Goal: Navigation & Orientation: Understand site structure

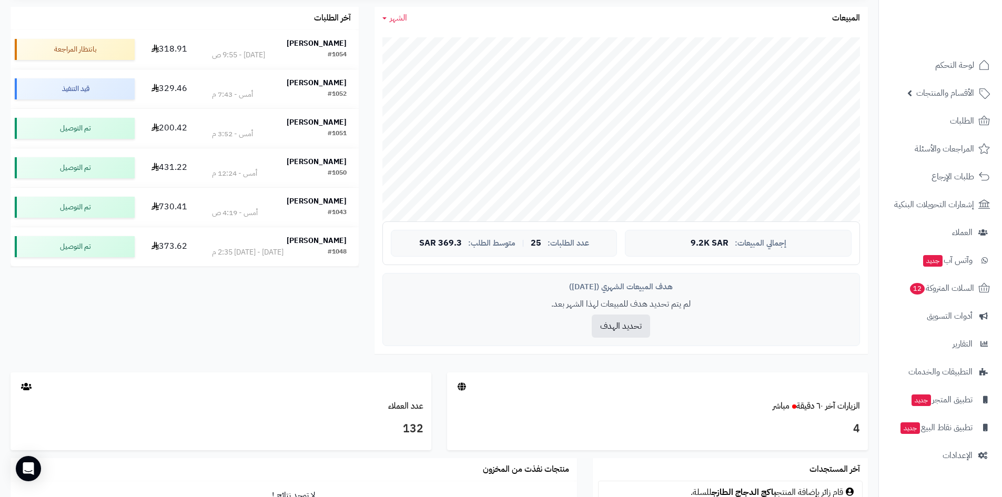
scroll to position [316, 0]
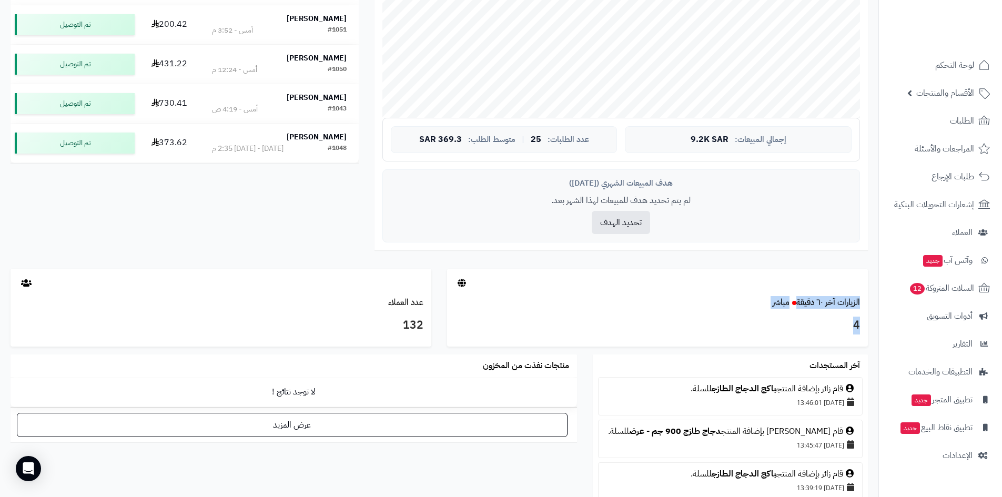
drag, startPoint x: 782, startPoint y: 331, endPoint x: 874, endPoint y: 273, distance: 109.4
click at [874, 273] on div "الزيارات آخر ٦٠ دقيقة مباشر 4" at bounding box center [657, 312] width 437 height 86
click at [824, 280] on div at bounding box center [657, 283] width 421 height 28
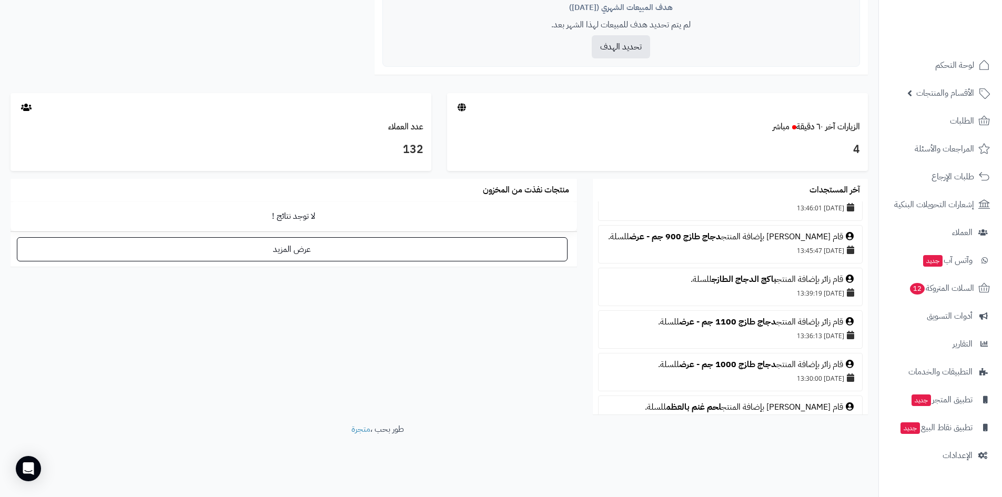
scroll to position [0, 0]
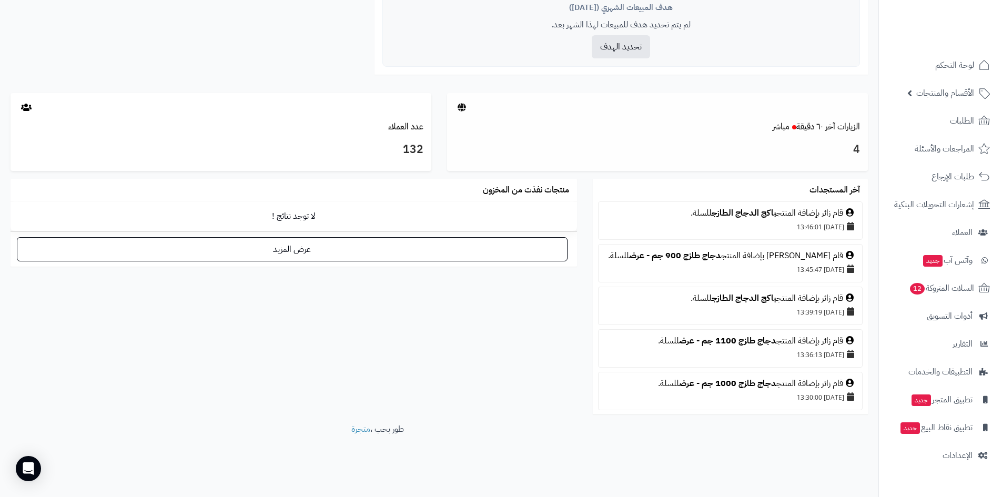
drag, startPoint x: 553, startPoint y: 326, endPoint x: 862, endPoint y: 122, distance: 369.8
click at [862, 122] on div "تحليل نمو المتجر مرحلة النمو 45 تقييم النمو 25 طلبات الشهر 0% معدل تكرار الشراء…" at bounding box center [439, 8] width 878 height 830
click at [862, 122] on div "الزيارات آخر ٦٠ دقيقة مباشر" at bounding box center [657, 127] width 421 height 12
drag, startPoint x: 818, startPoint y: 141, endPoint x: 525, endPoint y: 397, distance: 388.5
click at [525, 397] on div "تحليل نمو المتجر مرحلة النمو 45 تقييم النمو 25 طلبات الشهر 0% معدل تكرار الشراء…" at bounding box center [439, 8] width 878 height 830
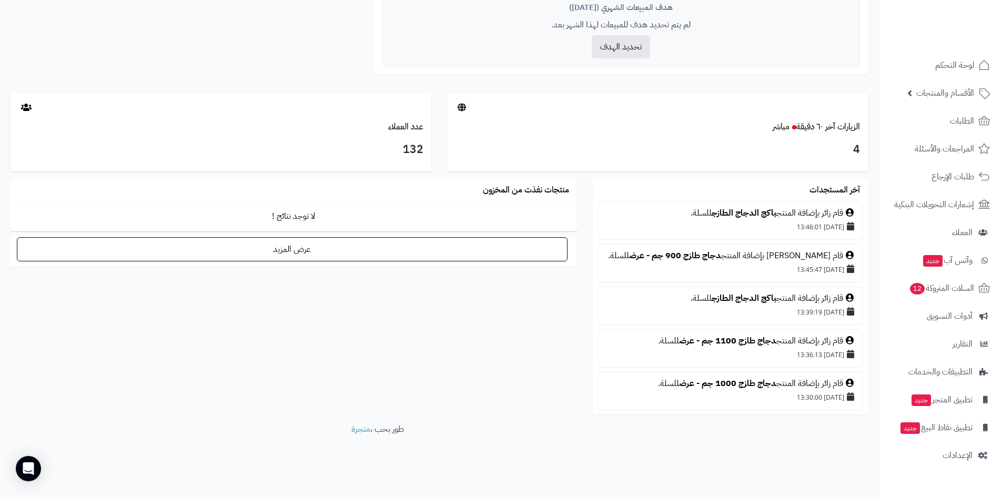
click at [525, 397] on div "آخر المستجدات قام زائر بإضافة المنتج باكج الدجاج الطازج للسلة. 29/09/2025 13:46…" at bounding box center [439, 301] width 873 height 245
drag, startPoint x: 515, startPoint y: 396, endPoint x: 862, endPoint y: 123, distance: 442.0
click at [862, 123] on div "تحليل نمو المتجر مرحلة النمو 45 تقييم النمو 25 طلبات الشهر 0% معدل تكرار الشراء…" at bounding box center [439, 8] width 878 height 830
click at [862, 123] on div "الزيارات آخر ٦٠ دقيقة مباشر" at bounding box center [657, 127] width 421 height 12
drag, startPoint x: 597, startPoint y: 392, endPoint x: 818, endPoint y: 117, distance: 352.8
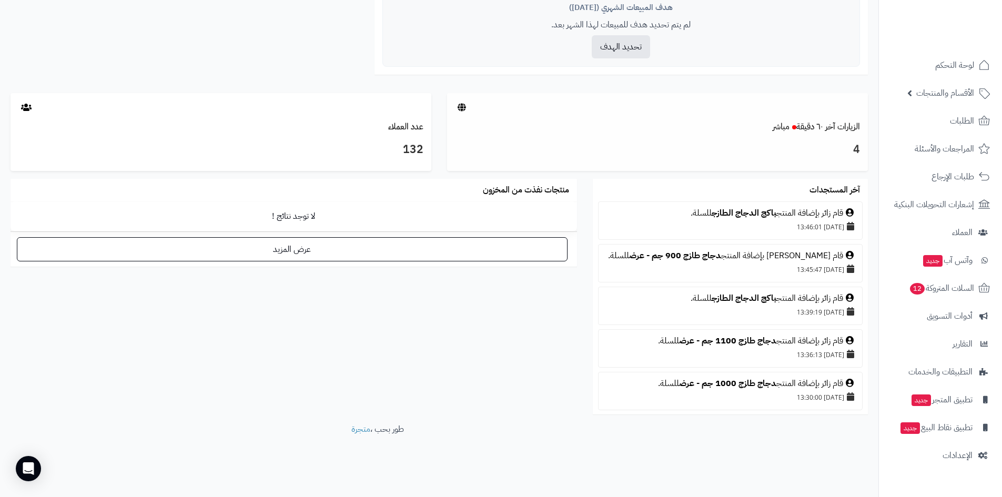
click at [818, 117] on div "تحليل نمو المتجر مرحلة النمو 45 تقييم النمو 25 طلبات الشهر 0% معدل تكرار الشراء…" at bounding box center [439, 8] width 878 height 830
click at [820, 117] on div at bounding box center [657, 107] width 421 height 28
drag, startPoint x: 836, startPoint y: 107, endPoint x: 575, endPoint y: 347, distance: 354.0
click at [575, 347] on div "تحليل نمو المتجر مرحلة النمو 45 تقييم النمو 25 طلبات الشهر 0% معدل تكرار الشراء…" at bounding box center [439, 8] width 878 height 830
click at [575, 347] on div "آخر المستجدات قام زائر بإضافة المنتج باكج الدجاج الطازج للسلة. 29/09/2025 13:46…" at bounding box center [439, 301] width 873 height 245
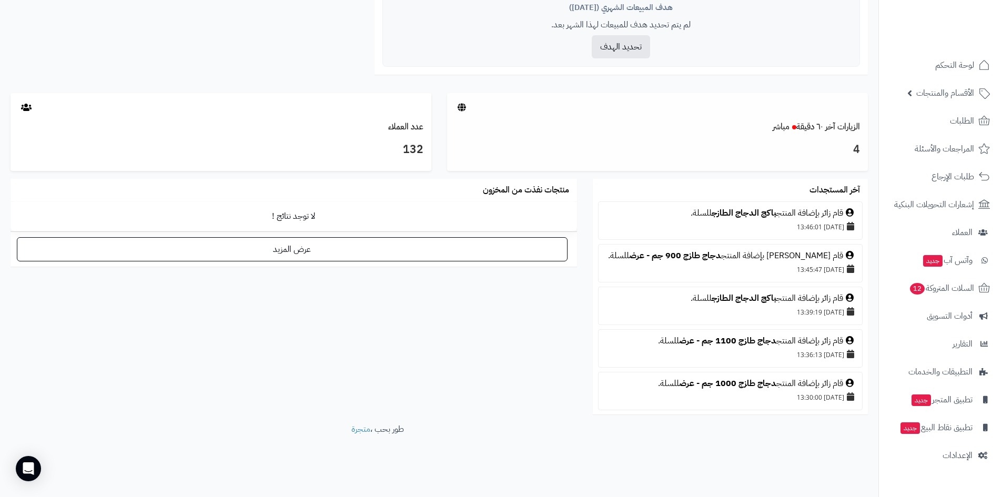
drag, startPoint x: 615, startPoint y: 312, endPoint x: 820, endPoint y: 137, distance: 269.4
click at [820, 137] on div "تحليل نمو المتجر مرحلة النمو 45 تقييم النمو 25 طلبات الشهر 0% معدل تكرار الشراء…" at bounding box center [439, 8] width 878 height 830
click at [820, 137] on div "4" at bounding box center [657, 152] width 421 height 38
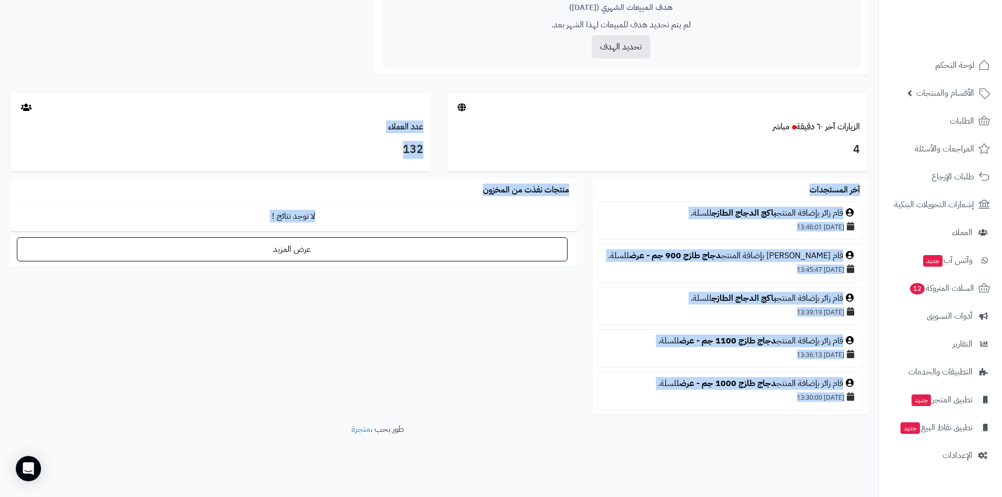
drag, startPoint x: 812, startPoint y: 140, endPoint x: 534, endPoint y: 321, distance: 331.0
click at [534, 321] on div "تحليل نمو المتجر مرحلة النمو 45 تقييم النمو 25 طلبات الشهر 0% معدل تكرار الشراء…" at bounding box center [439, 8] width 878 height 830
click at [534, 321] on div "آخر المستجدات قام زائر بإضافة المنتج باكج الدجاج الطازج للسلة. 29/09/2025 13:46…" at bounding box center [439, 301] width 873 height 245
drag, startPoint x: 549, startPoint y: 314, endPoint x: 799, endPoint y: 133, distance: 309.3
click at [799, 133] on div "تحليل نمو المتجر مرحلة النمو 45 تقييم النمو 25 طلبات الشهر 0% معدل تكرار الشراء…" at bounding box center [439, 8] width 878 height 830
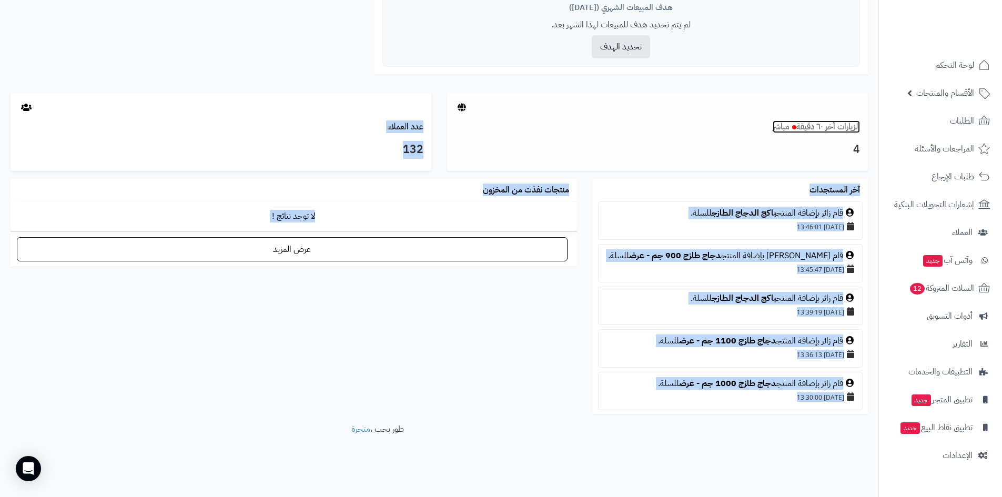
click at [799, 133] on link "الزيارات آخر ٦٠ دقيقة مباشر" at bounding box center [816, 126] width 87 height 13
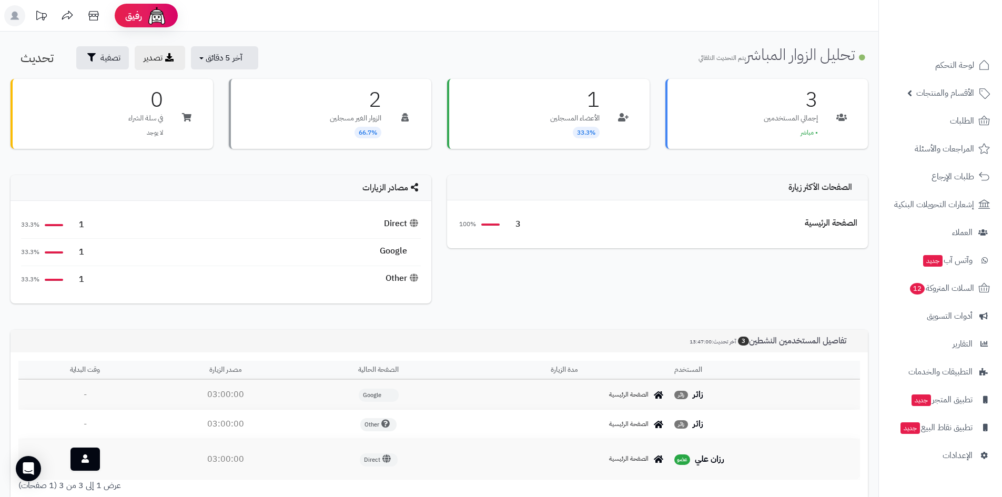
click at [693, 246] on div "3 إجمالي المستخدمين • مباشر 1 الأعضاء المسجلين 33.3% 2 الزوار الغير مسجلين 66.7…" at bounding box center [439, 196] width 857 height 235
click at [875, 156] on div "**********" at bounding box center [439, 289] width 878 height 421
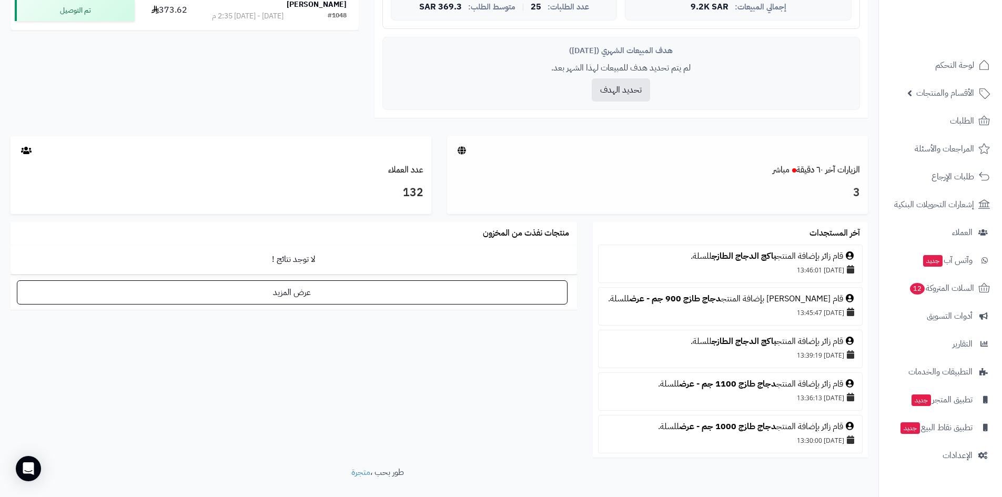
scroll to position [491, 0]
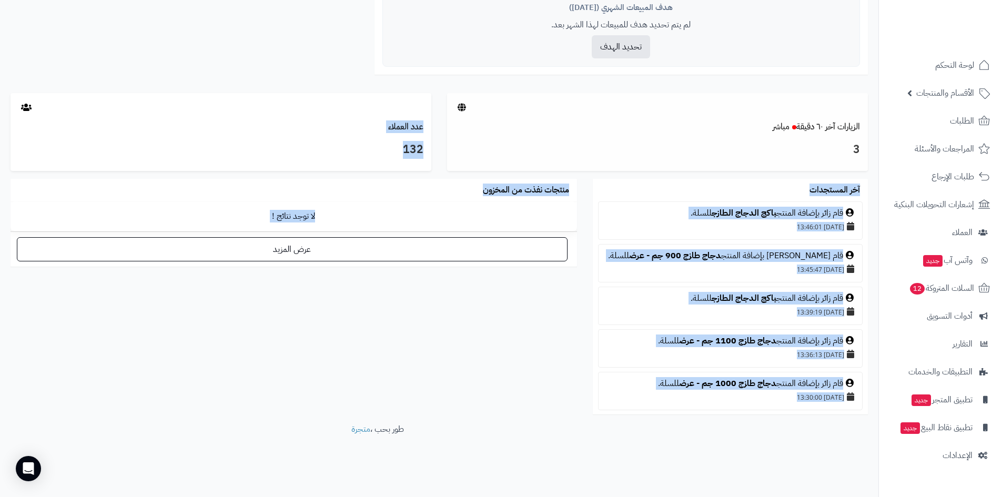
drag, startPoint x: 687, startPoint y: 448, endPoint x: 806, endPoint y: 168, distance: 303.3
click at [806, 168] on div "حياكم الله ، نتمنى لكم تجارة رابحة إعادة تحميل البيانات التلقائي الرئيسية لوحة …" at bounding box center [439, 18] width 878 height 957
click at [806, 168] on div "3" at bounding box center [657, 152] width 421 height 38
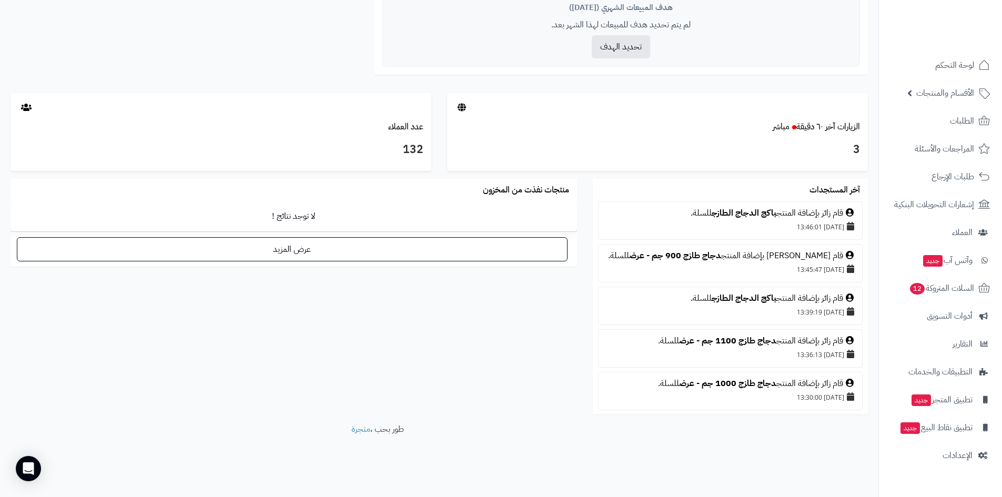
drag, startPoint x: 833, startPoint y: 151, endPoint x: 580, endPoint y: 388, distance: 346.1
click at [577, 414] on div "تحليل نمو المتجر مرحلة النمو 45 تقييم النمو 25 طلبات الشهر 0% معدل تكرار الشراء…" at bounding box center [439, 8] width 878 height 830
click at [580, 386] on div "آخر المستجدات قام زائر بإضافة المنتج باكج الدجاج الطازج للسلة. 29/09/2025 13:46…" at bounding box center [439, 301] width 873 height 245
click at [818, 149] on h3 "3" at bounding box center [657, 150] width 405 height 18
drag, startPoint x: 755, startPoint y: 217, endPoint x: 535, endPoint y: 386, distance: 277.5
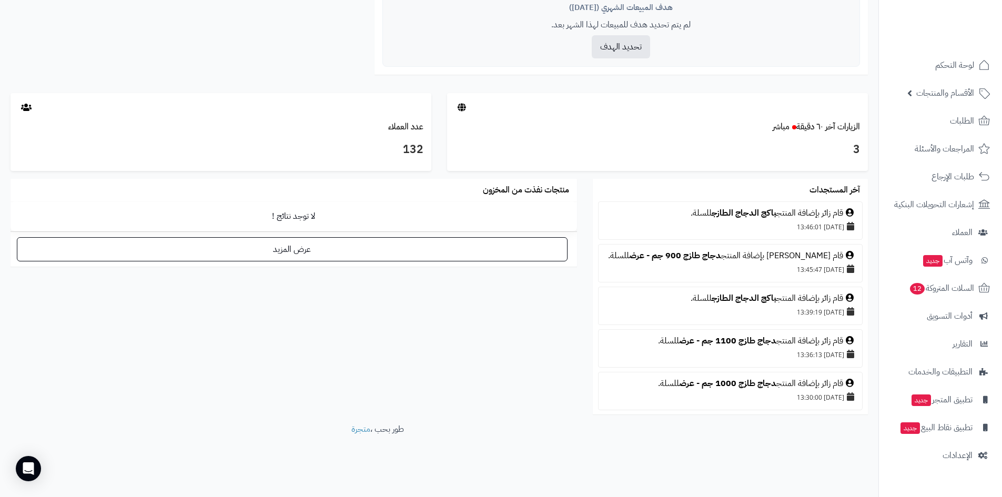
click at [535, 387] on div "تحليل نمو المتجر مرحلة النمو 45 تقييم النمو 25 طلبات الشهر 0% معدل تكرار الشراء…" at bounding box center [439, 8] width 878 height 830
click at [537, 384] on div "آخر المستجدات قام زائر بإضافة المنتج باكج الدجاج الطازج للسلة. 29/09/2025 13:46…" at bounding box center [439, 301] width 873 height 245
drag, startPoint x: 539, startPoint y: 382, endPoint x: 823, endPoint y: 170, distance: 354.4
click at [823, 170] on div "تحليل نمو المتجر مرحلة النمو 45 تقييم النمو 25 طلبات الشهر 0% معدل تكرار الشراء…" at bounding box center [439, 8] width 878 height 830
click at [823, 170] on div "3" at bounding box center [657, 152] width 421 height 38
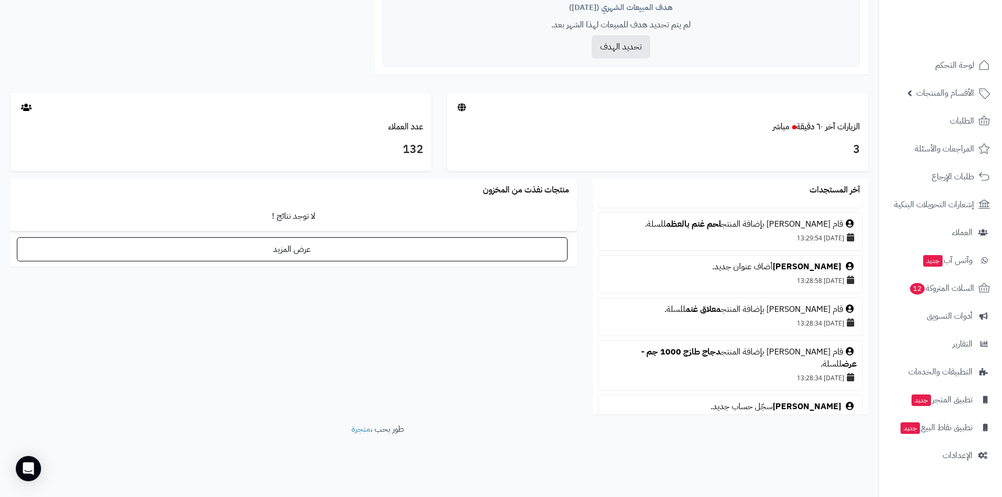
scroll to position [0, 0]
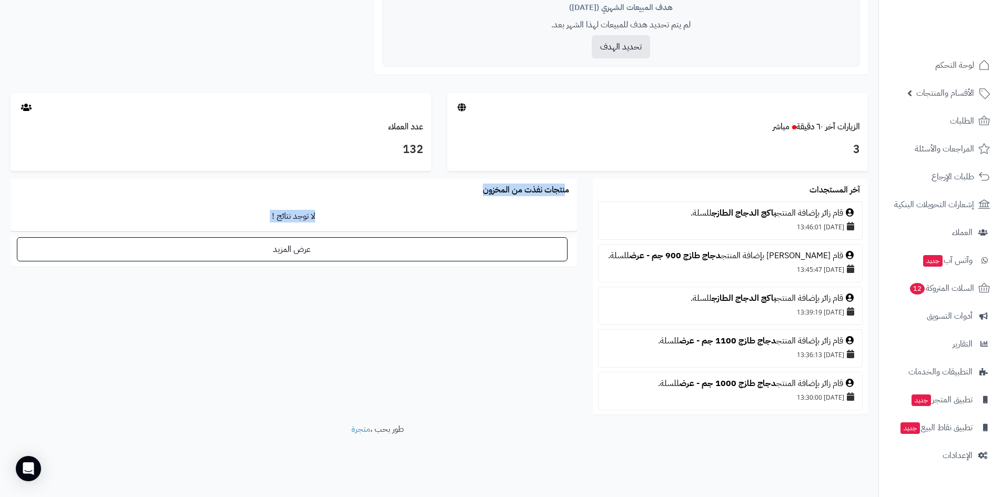
drag, startPoint x: 582, startPoint y: 181, endPoint x: 760, endPoint y: 496, distance: 361.0
click at [758, 465] on div "حياكم الله ، نتمنى لكم تجارة رابحة إعادة تحميل البيانات التلقائي الرئيسية لوحة …" at bounding box center [439, 18] width 878 height 957
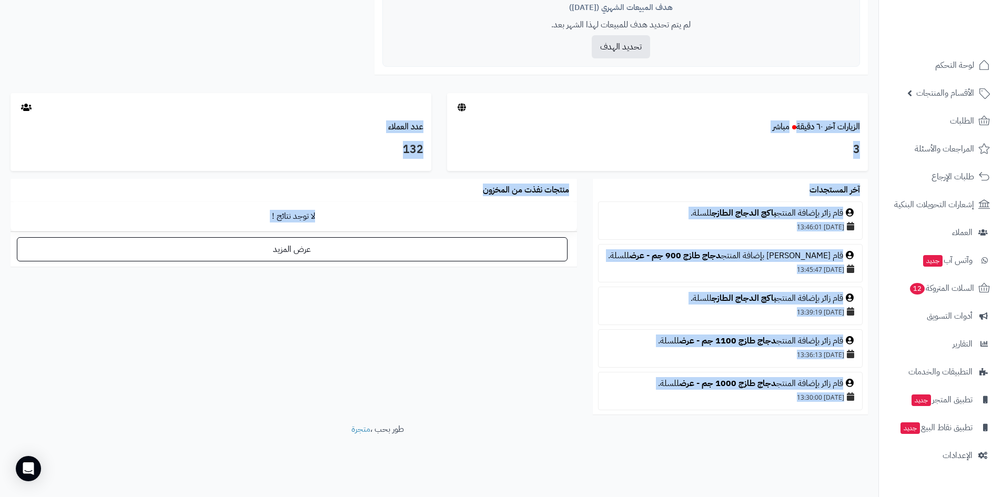
drag, startPoint x: 742, startPoint y: 322, endPoint x: 870, endPoint y: 95, distance: 260.7
click at [869, 95] on div "حياكم الله ، نتمنى لكم تجارة رابحة إعادة تحميل البيانات التلقائي الرئيسية لوحة …" at bounding box center [439, 18] width 878 height 957
click at [870, 95] on div "الزيارات آخر ٦٠ دقيقة مباشر 3" at bounding box center [657, 136] width 437 height 86
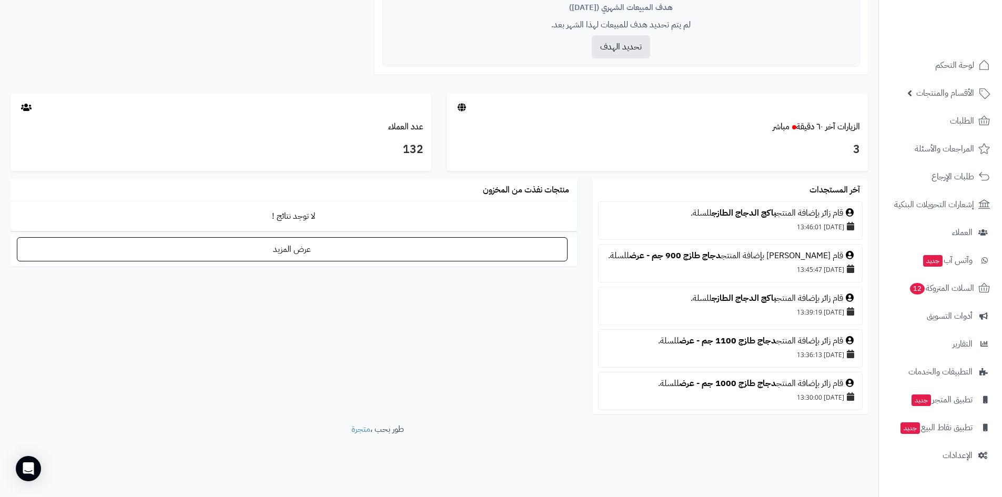
drag, startPoint x: 774, startPoint y: 129, endPoint x: 537, endPoint y: 373, distance: 340.7
click at [537, 373] on div "تحليل نمو المتجر مرحلة النمو 45 تقييم النمو 25 طلبات الشهر 0% معدل تكرار الشراء…" at bounding box center [439, 8] width 878 height 830
click at [537, 372] on div "آخر المستجدات قام زائر بإضافة المنتج باكج الدجاج الطازج للسلة. 29/09/2025 13:46…" at bounding box center [439, 301] width 873 height 245
click at [980, 179] on icon at bounding box center [984, 176] width 13 height 13
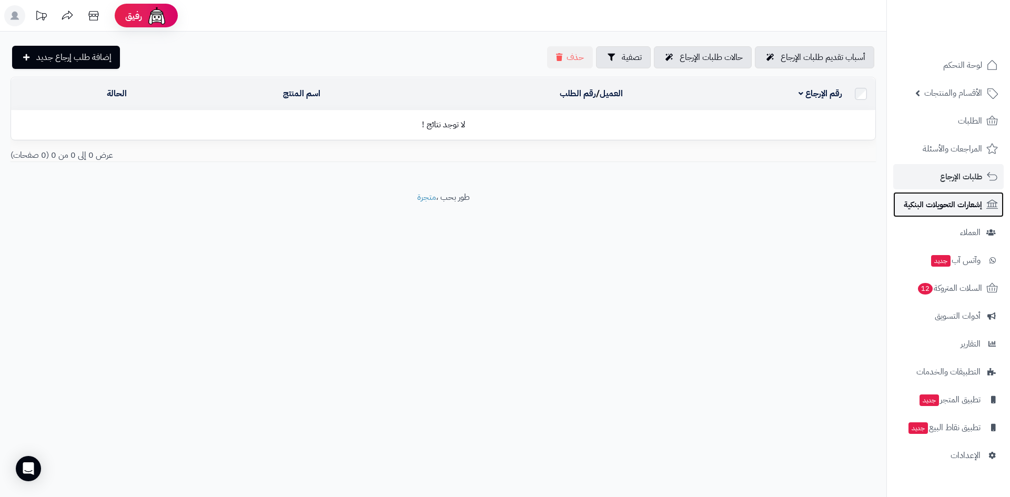
click at [970, 202] on span "إشعارات التحويلات البنكية" at bounding box center [943, 204] width 78 height 15
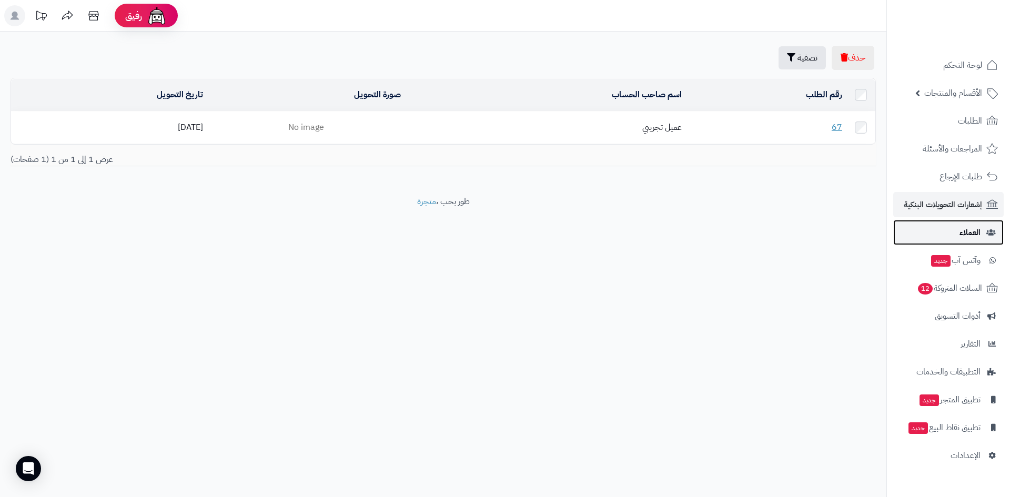
click at [961, 225] on link "العملاء" at bounding box center [948, 232] width 110 height 25
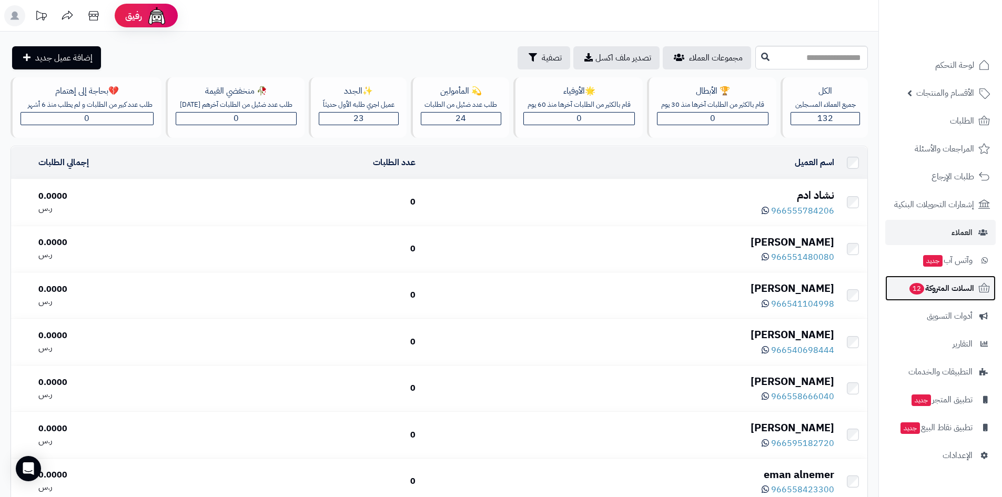
click at [958, 280] on link "السلات المتروكة 12" at bounding box center [940, 288] width 110 height 25
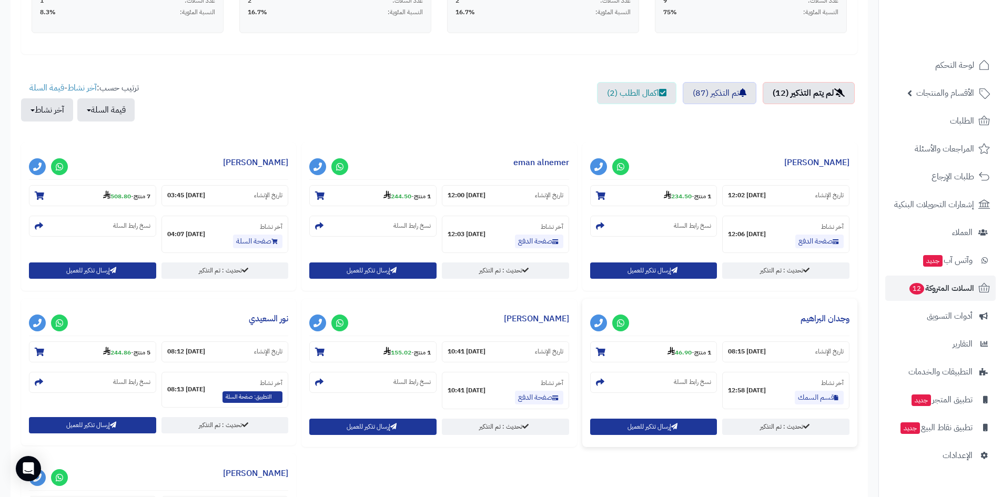
scroll to position [316, 0]
